Goal: Transaction & Acquisition: Purchase product/service

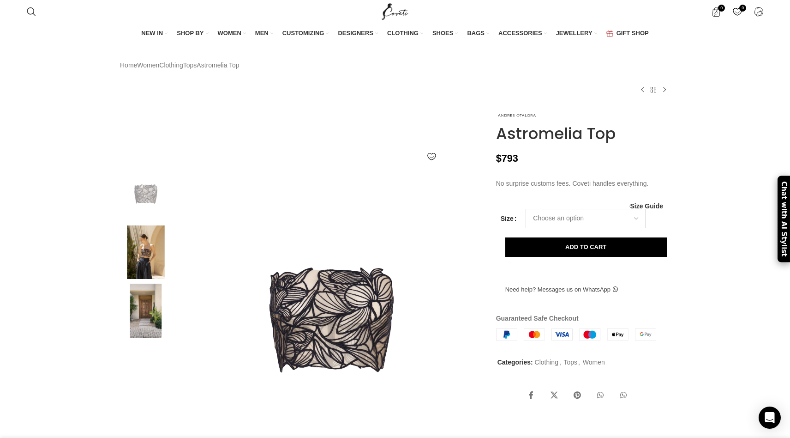
select select "s"
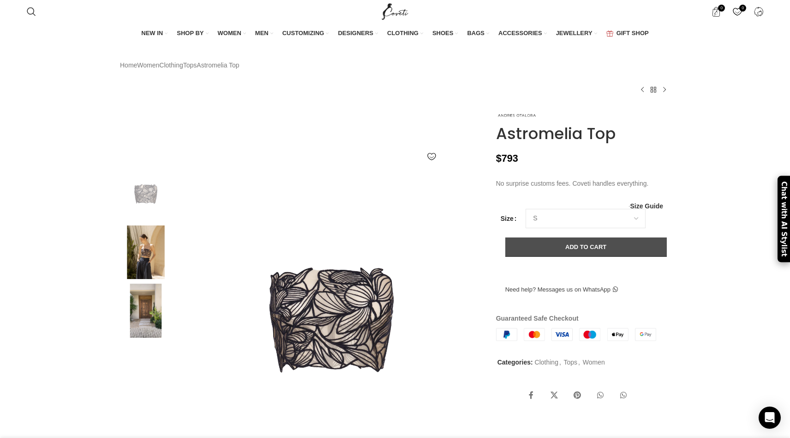
click at [556, 257] on button "Add to cart" at bounding box center [587, 246] width 162 height 19
